Goal: Use online tool/utility: Utilize a website feature to perform a specific function

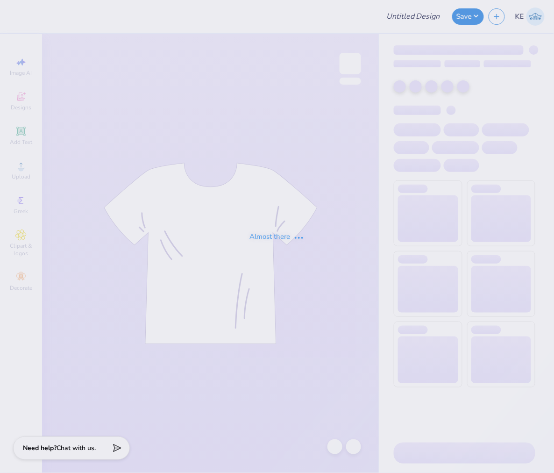
type input "The [GEOGRAPHIC_DATA][US_STATE] : [PERSON_NAME]"
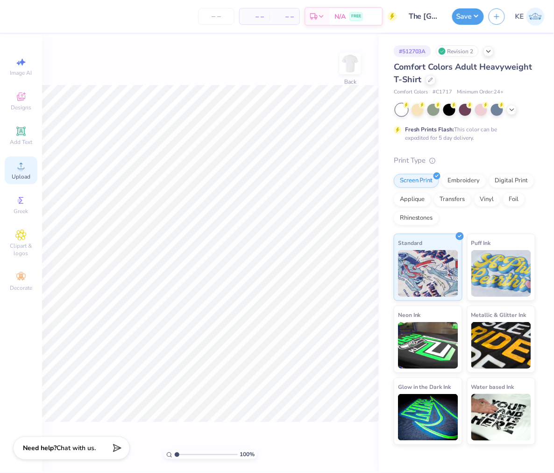
click at [30, 166] on div "Upload" at bounding box center [21, 171] width 33 height 28
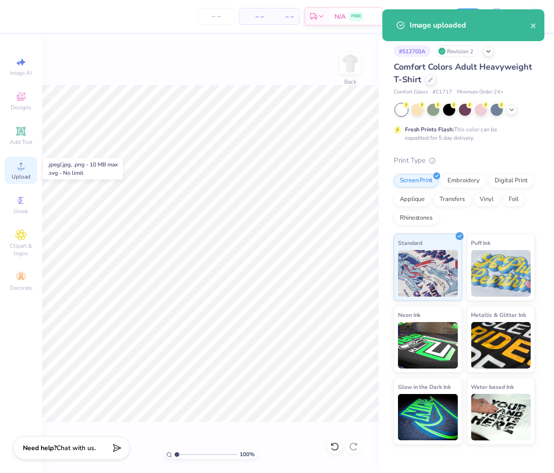
click at [29, 176] on span "Upload" at bounding box center [21, 176] width 19 height 7
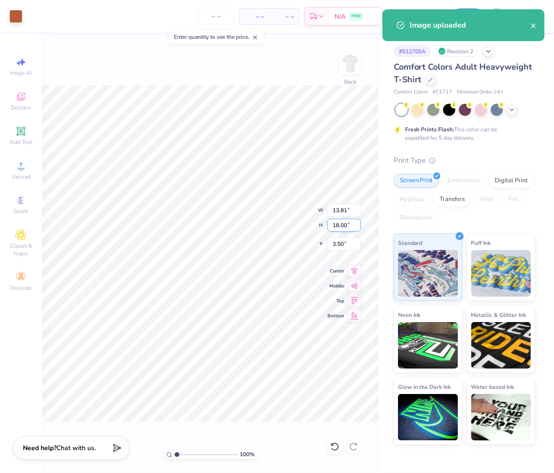
click at [337, 225] on input "18.00" at bounding box center [345, 225] width 34 height 13
type input "15"
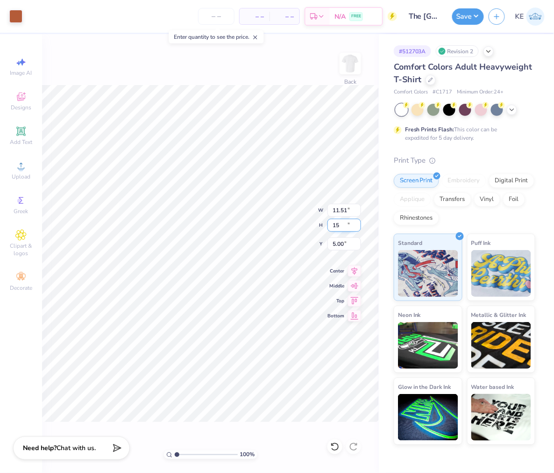
type input "11.51"
type input "15.00"
click at [337, 245] on input "5.00" at bounding box center [345, 243] width 34 height 13
type input "3.00"
click at [475, 20] on button "Save" at bounding box center [469, 15] width 32 height 16
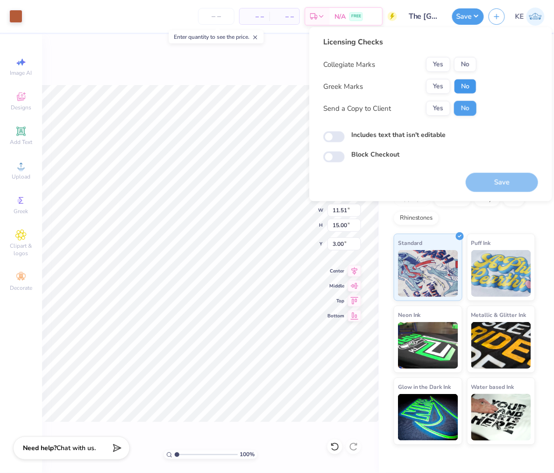
click at [460, 86] on button "No" at bounding box center [465, 86] width 22 height 15
click at [466, 66] on button "No" at bounding box center [465, 64] width 22 height 15
click at [436, 81] on button "Yes" at bounding box center [438, 86] width 24 height 15
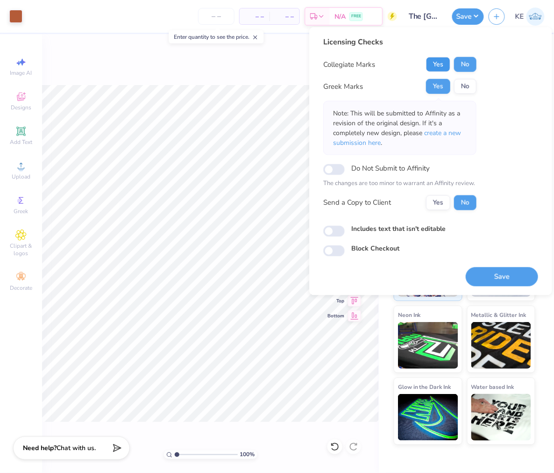
click at [438, 64] on button "Yes" at bounding box center [438, 64] width 24 height 15
click at [515, 276] on button "Save" at bounding box center [502, 276] width 72 height 19
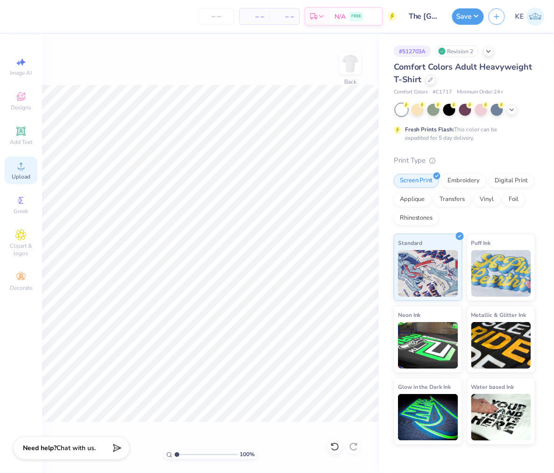
click at [17, 171] on icon at bounding box center [20, 165] width 11 height 11
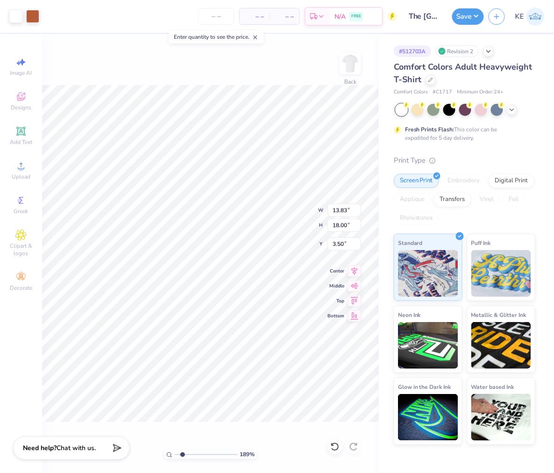
type input "1.35199918230766"
click at [347, 223] on input "18.00" at bounding box center [345, 225] width 34 height 13
type input "15"
type input "1.35199918230766"
type input "11.53"
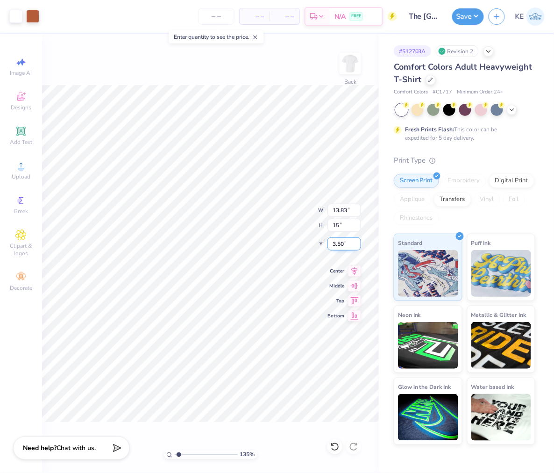
type input "15.00"
click at [340, 244] on input "5.00" at bounding box center [345, 243] width 34 height 13
type input "3"
type input "1.35199918230766"
type input "3.00"
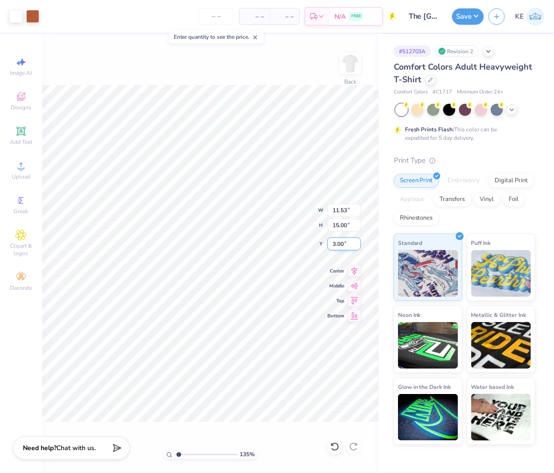
type input "1"
click at [474, 20] on button "Save" at bounding box center [469, 15] width 32 height 16
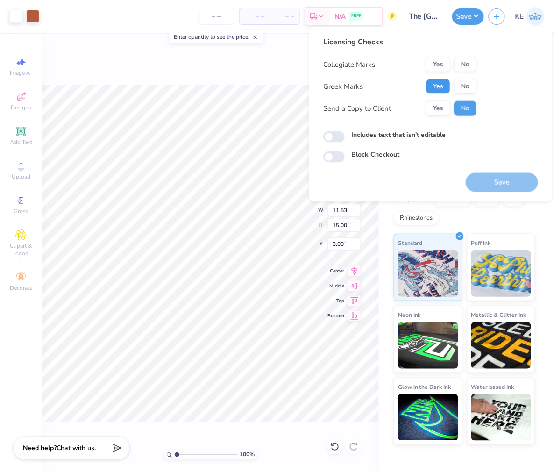
click at [438, 88] on button "Yes" at bounding box center [438, 86] width 24 height 15
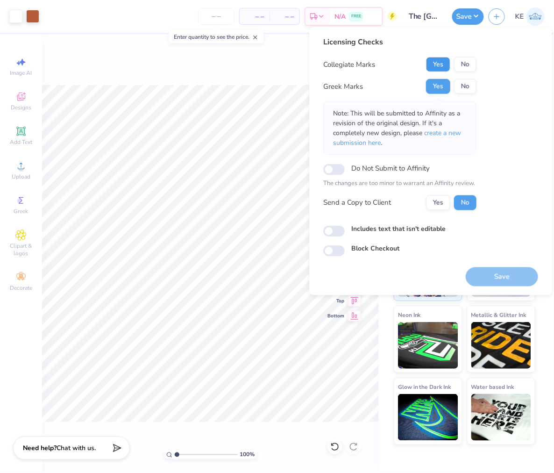
click at [442, 67] on button "Yes" at bounding box center [438, 64] width 24 height 15
click at [505, 276] on button "Save" at bounding box center [502, 276] width 72 height 19
click at [470, 18] on button "Save" at bounding box center [469, 15] width 32 height 16
click at [478, 17] on button "Save" at bounding box center [469, 15] width 32 height 16
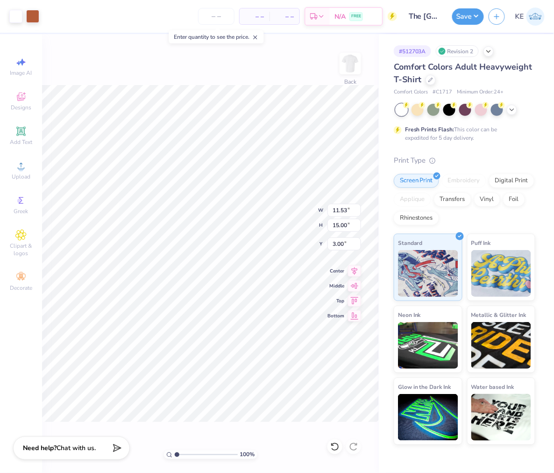
click at [485, 14] on div "Save KE" at bounding box center [504, 16] width 102 height 33
click at [477, 17] on button "Save" at bounding box center [469, 15] width 32 height 16
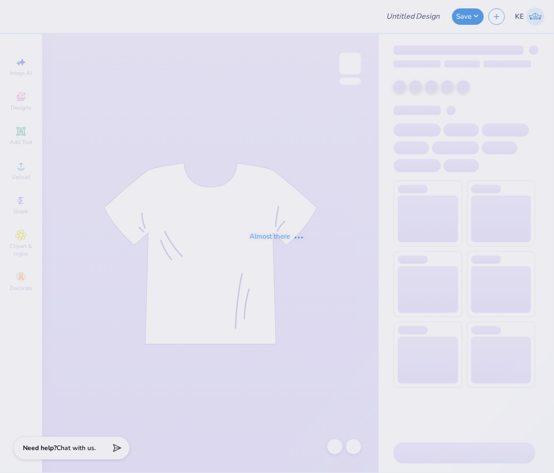
type input "The [GEOGRAPHIC_DATA][US_STATE] : [PERSON_NAME]"
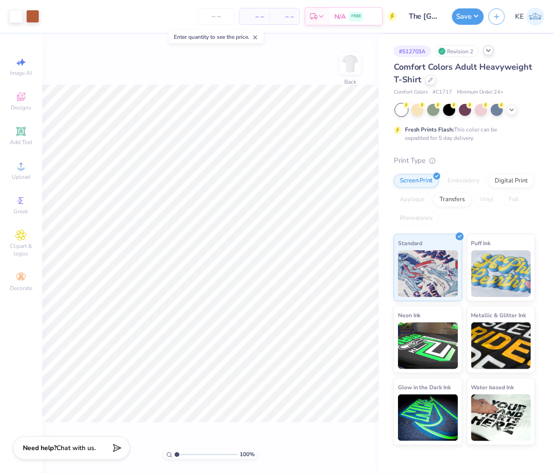
click at [489, 50] on icon at bounding box center [488, 50] width 7 height 7
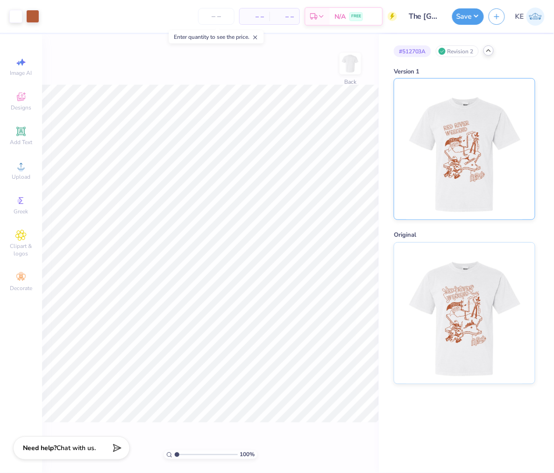
click at [471, 137] on img at bounding box center [465, 149] width 116 height 141
click at [19, 169] on circle at bounding box center [20, 168] width 5 height 5
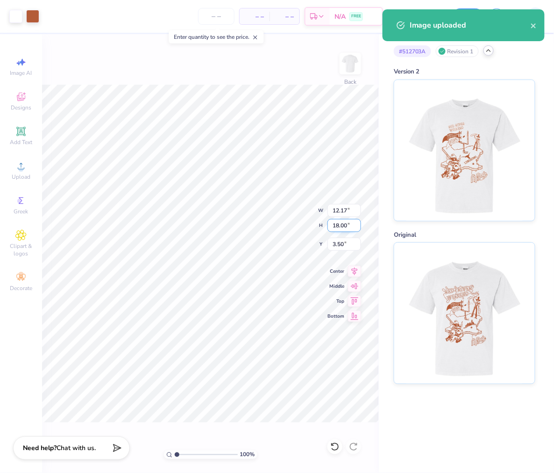
click at [343, 228] on input "18.00" at bounding box center [345, 225] width 34 height 13
type input "15"
type input "10.14"
type input "15.00"
click at [336, 246] on input "5.00" at bounding box center [345, 243] width 34 height 13
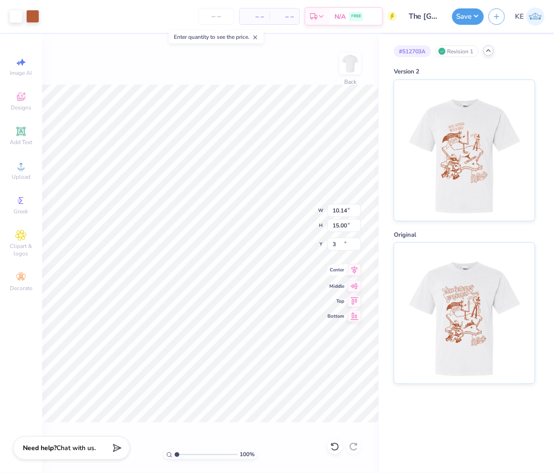
type input "3.00"
click at [473, 11] on button "Save" at bounding box center [469, 15] width 32 height 16
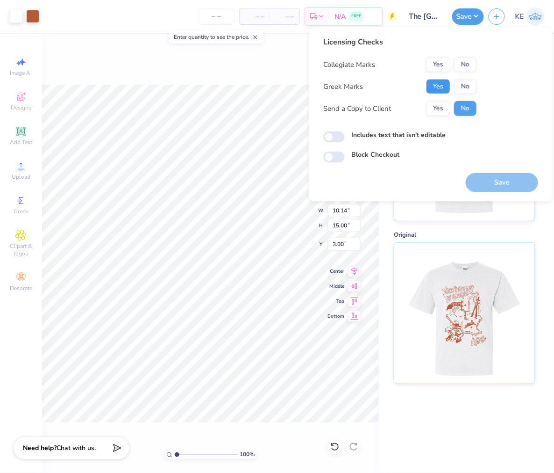
click at [443, 82] on button "Yes" at bounding box center [438, 86] width 24 height 15
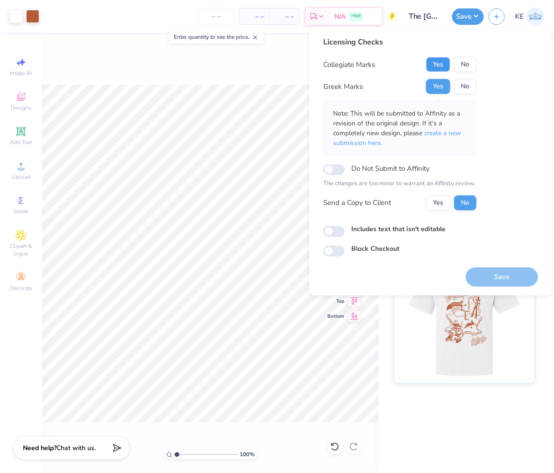
click at [441, 60] on button "Yes" at bounding box center [438, 64] width 24 height 15
click at [498, 278] on button "Save" at bounding box center [502, 276] width 72 height 19
